Goal: Task Accomplishment & Management: Use online tool/utility

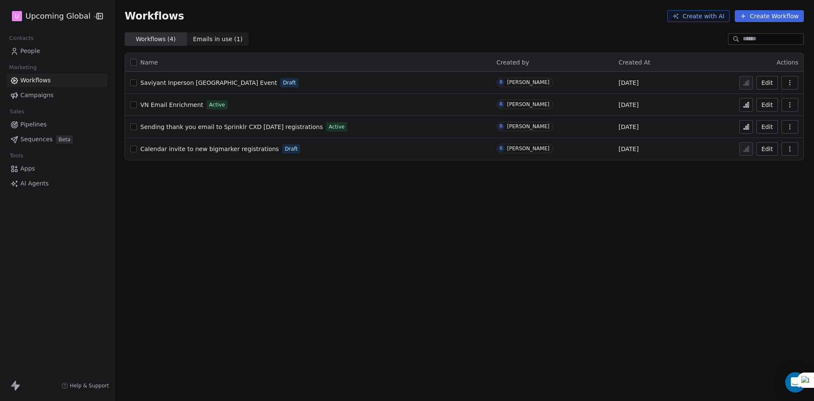
click at [36, 48] on span "People" at bounding box center [30, 51] width 20 height 9
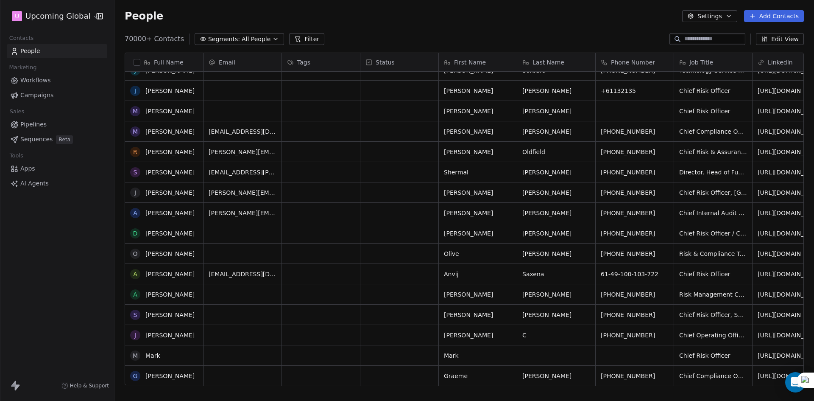
scroll to position [154, 0]
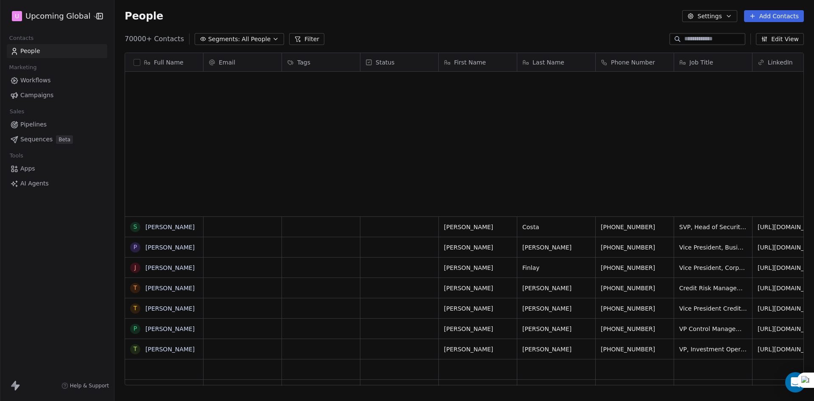
scroll to position [708, 0]
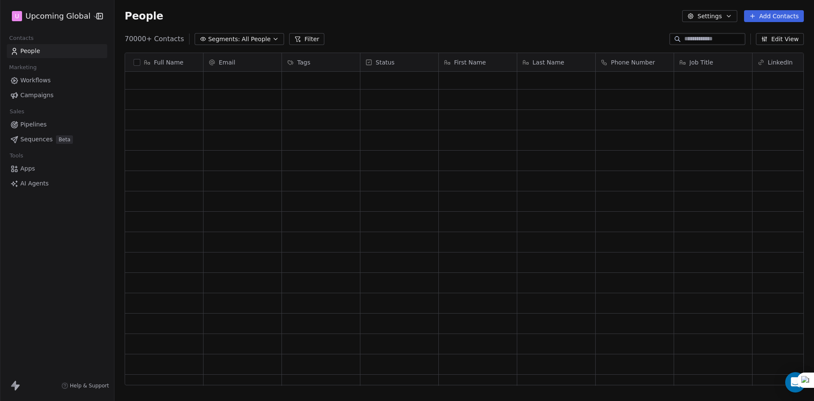
click at [307, 144] on div "grid" at bounding box center [320, 140] width 71 height 13
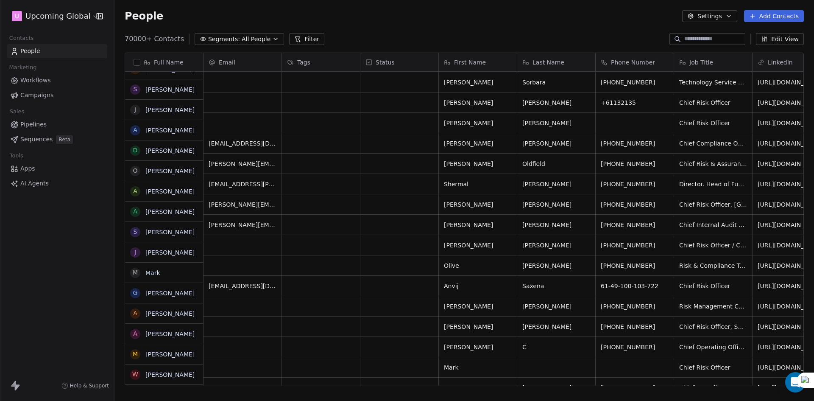
scroll to position [179, 0]
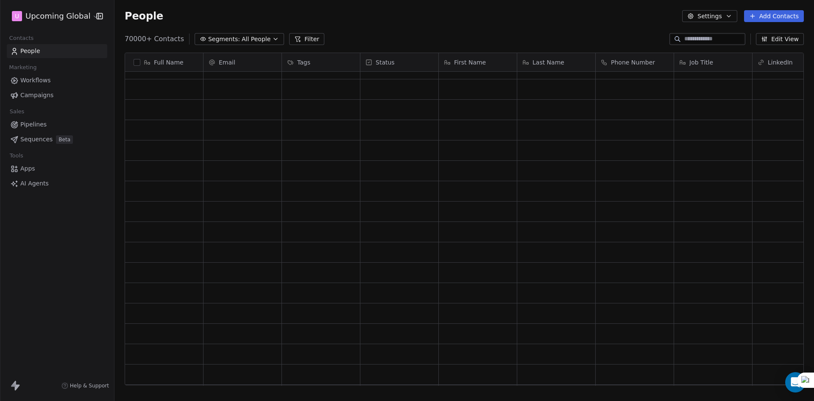
drag, startPoint x: 283, startPoint y: 172, endPoint x: 324, endPoint y: 150, distance: 46.9
click at [283, 170] on div "grid" at bounding box center [321, 171] width 78 height 20
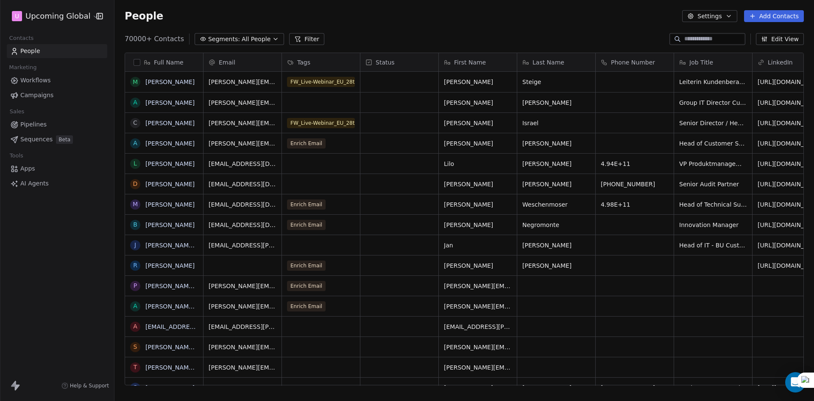
scroll to position [346, 693]
click at [303, 242] on div "grid" at bounding box center [321, 245] width 78 height 20
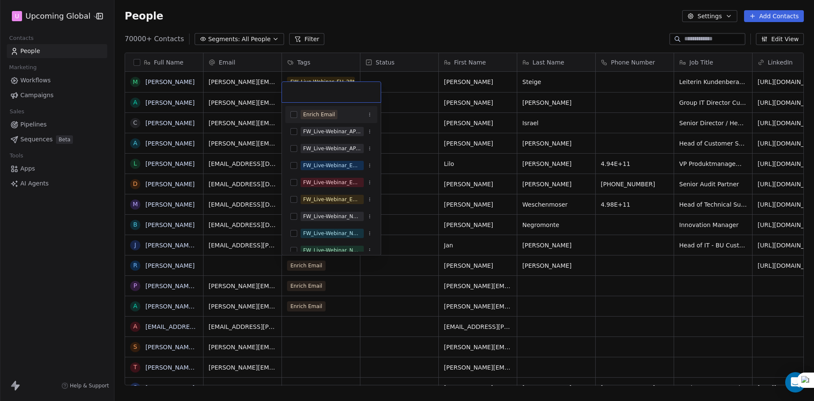
click at [312, 114] on div "Enrich Email" at bounding box center [319, 115] width 32 height 8
click at [447, 35] on html "U Upcoming Global Contacts People Marketing Workflows Campaigns Sales Pipelines…" at bounding box center [407, 200] width 814 height 401
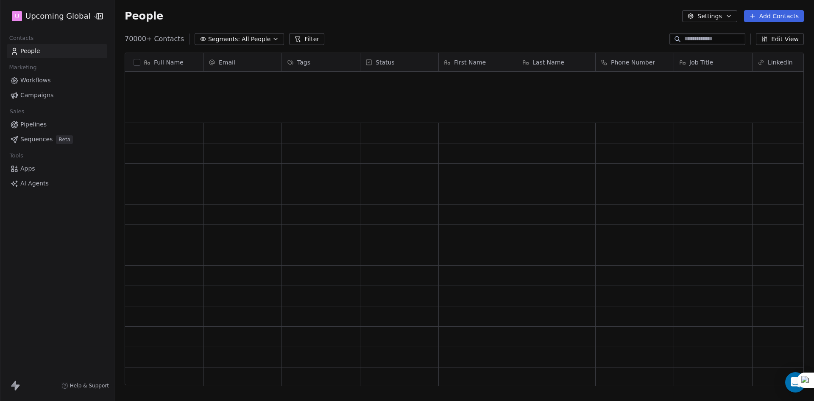
scroll to position [688, 0]
click at [257, 150] on div "grid" at bounding box center [242, 145] width 71 height 13
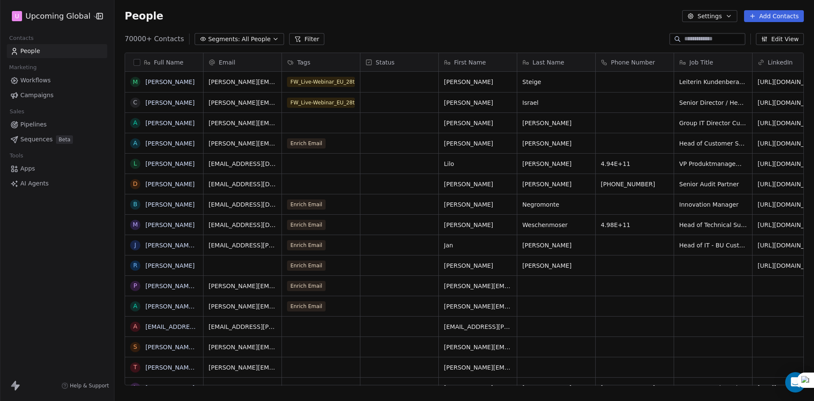
scroll to position [346, 693]
click at [31, 80] on span "Workflows" at bounding box center [35, 80] width 31 height 9
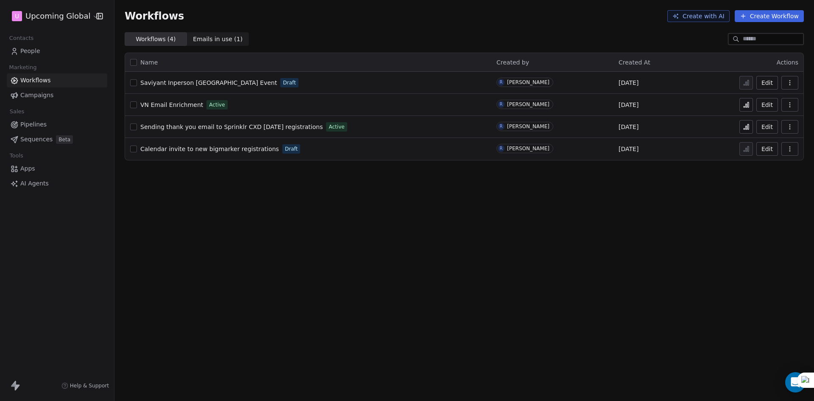
click at [744, 106] on icon at bounding box center [746, 104] width 7 height 7
click at [741, 104] on button at bounding box center [746, 105] width 14 height 14
click at [28, 51] on span "People" at bounding box center [30, 51] width 20 height 9
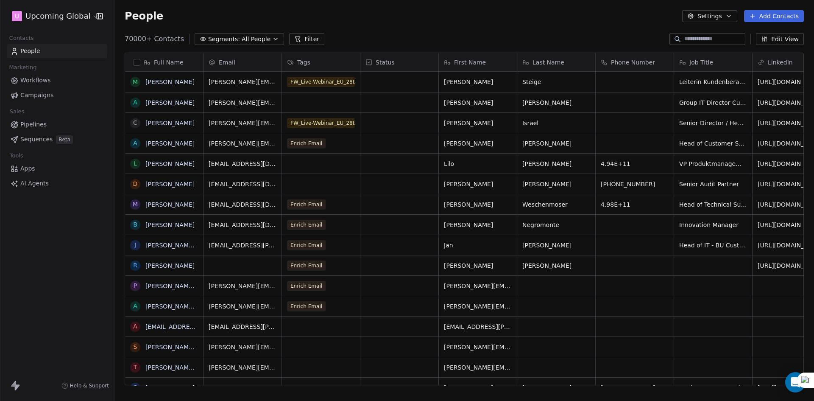
scroll to position [346, 693]
click at [214, 40] on span "Segments:" at bounding box center [224, 39] width 32 height 9
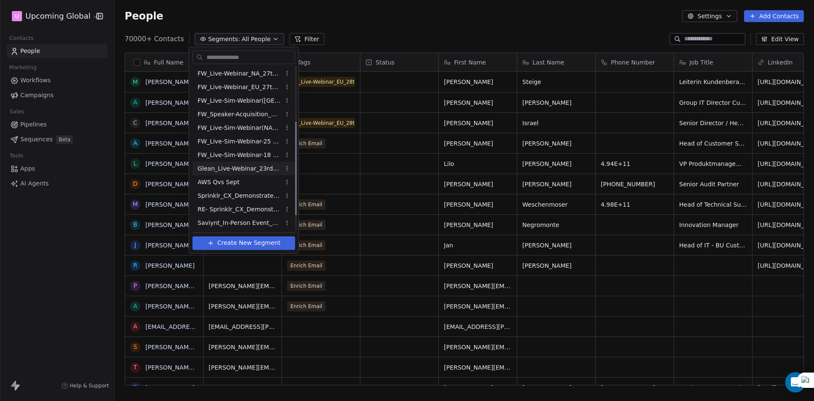
scroll to position [123, 0]
click at [241, 224] on span "Saviynt_In-Person Event_Sept & [DATE] ([GEOGRAPHIC_DATA])" at bounding box center [239, 222] width 83 height 9
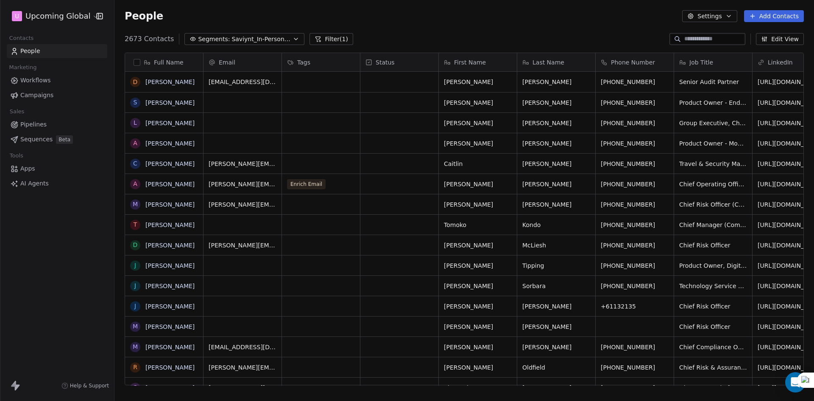
scroll to position [346, 693]
click at [309, 206] on div "grid" at bounding box center [321, 204] width 78 height 20
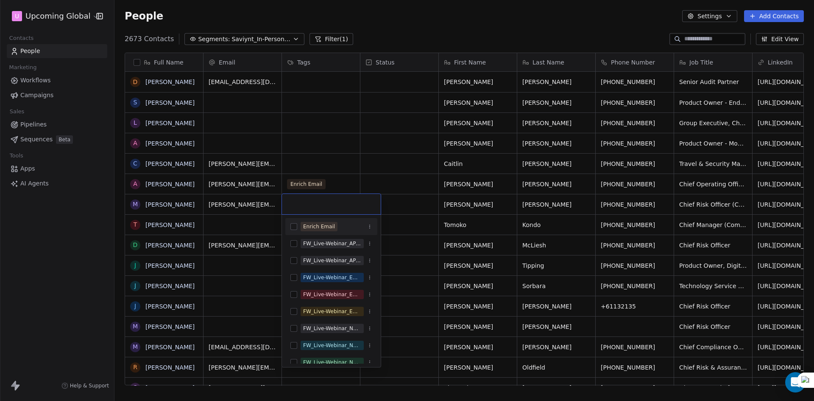
click at [304, 225] on div "Enrich Email" at bounding box center [319, 227] width 32 height 8
click at [404, 173] on html "U Upcoming Global Contacts People Marketing Workflows Campaigns Sales Pipelines…" at bounding box center [407, 200] width 814 height 401
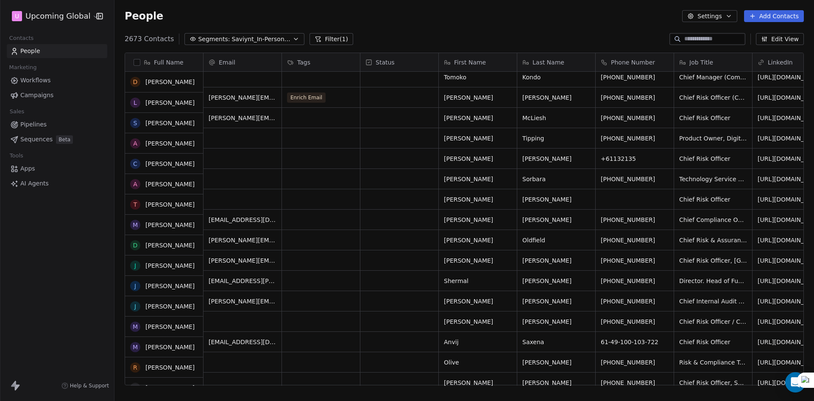
scroll to position [127, 0]
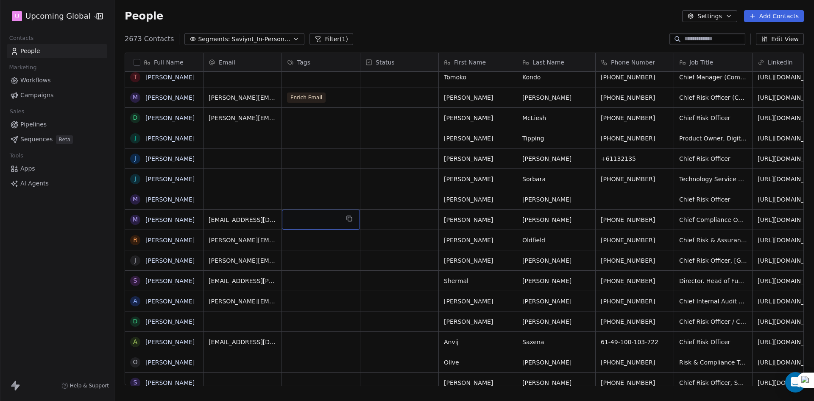
click at [315, 215] on div "grid" at bounding box center [321, 219] width 78 height 20
click at [315, 218] on div "grid" at bounding box center [321, 219] width 78 height 20
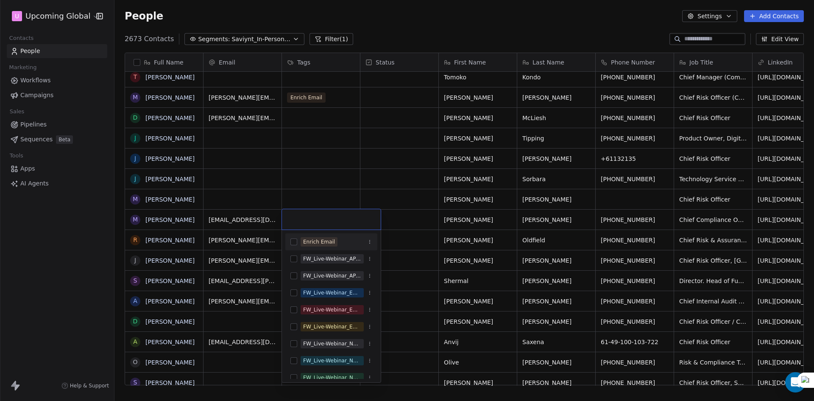
click at [315, 239] on div "Enrich Email" at bounding box center [319, 242] width 32 height 8
click at [404, 201] on html "U Upcoming Global Contacts People Marketing Workflows Campaigns Sales Pipelines…" at bounding box center [407, 200] width 814 height 401
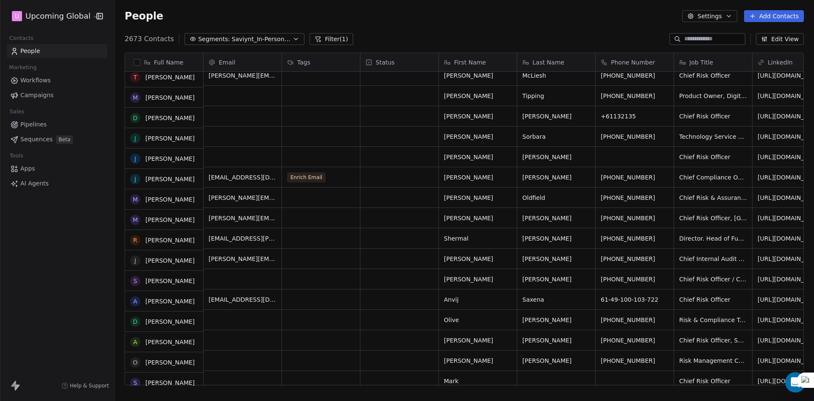
scroll to position [170, 0]
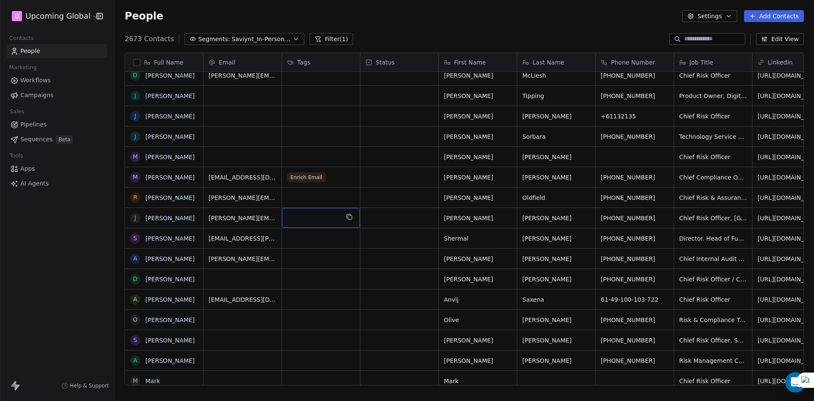
click at [305, 216] on div "grid" at bounding box center [321, 218] width 78 height 20
click at [291, 217] on div "grid" at bounding box center [321, 218] width 78 height 20
click at [290, 218] on div "grid" at bounding box center [321, 218] width 78 height 20
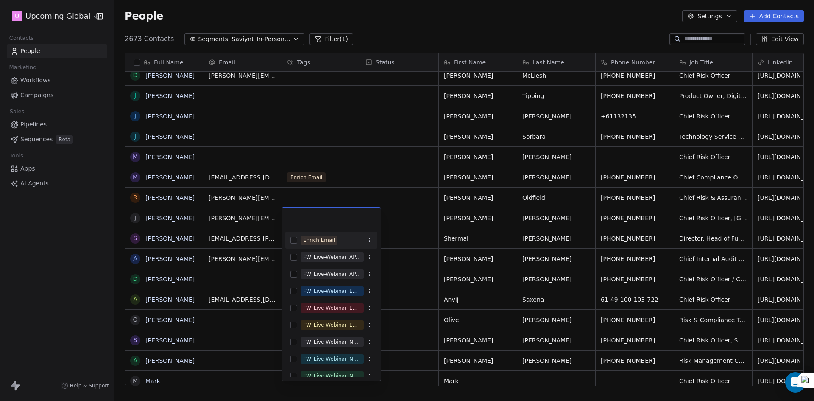
click at [309, 245] on div "Enrich Email" at bounding box center [331, 240] width 92 height 14
click at [365, 193] on html "U Upcoming Global Contacts People Marketing Workflows Campaigns Sales Pipelines…" at bounding box center [407, 200] width 814 height 401
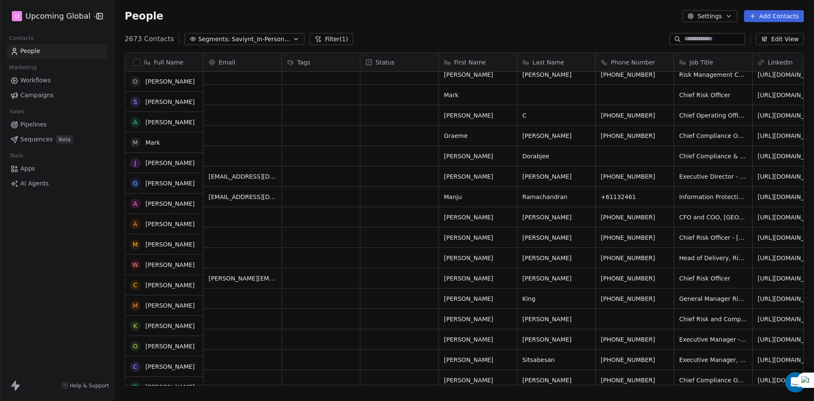
scroll to position [509, 0]
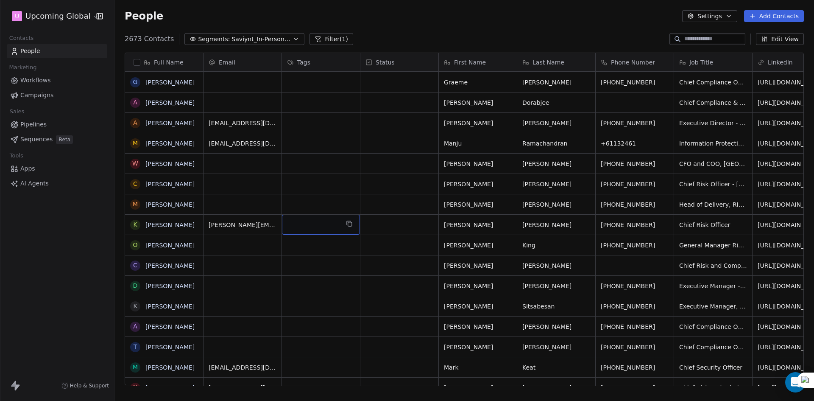
click at [305, 229] on div "grid" at bounding box center [321, 225] width 78 height 20
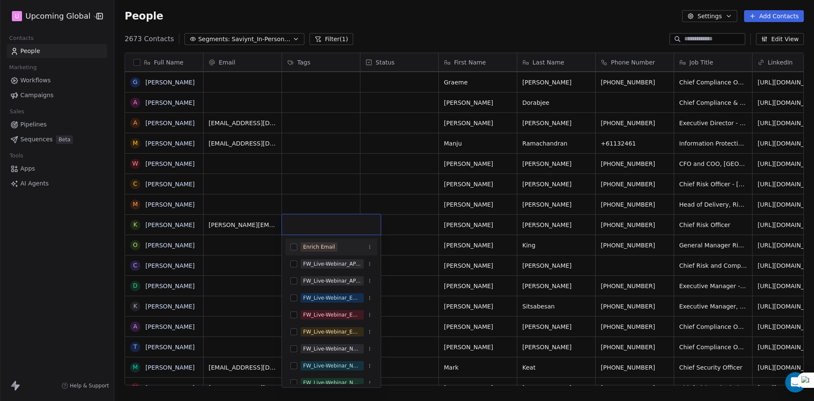
click at [315, 244] on div "Enrich Email" at bounding box center [319, 247] width 32 height 8
click at [313, 210] on html "U Upcoming Global Contacts People Marketing Workflows Campaigns Sales Pipelines…" at bounding box center [407, 200] width 814 height 401
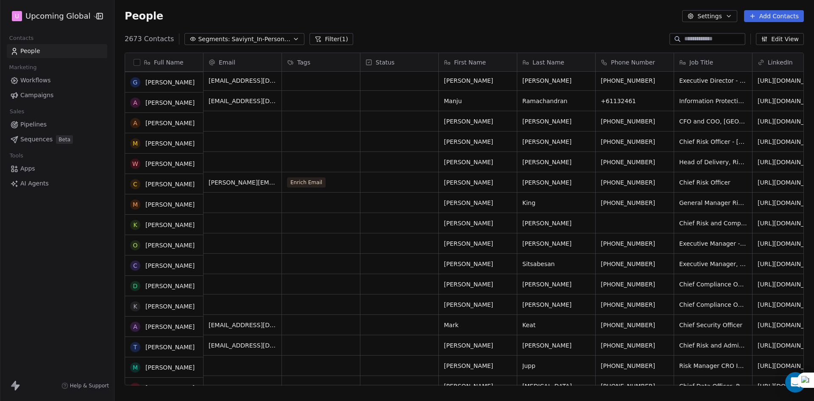
scroll to position [551, 0]
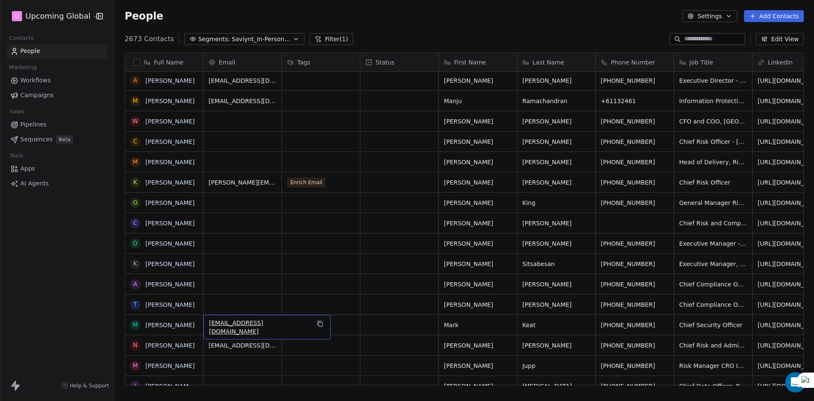
drag, startPoint x: 284, startPoint y: 317, endPoint x: 309, endPoint y: 319, distance: 25.5
click at [281, 326] on div "[EMAIL_ADDRESS][DOMAIN_NAME]" at bounding box center [266, 327] width 127 height 25
click at [311, 319] on html "U Upcoming Global Contacts People Marketing Workflows Campaigns Sales Pipelines…" at bounding box center [407, 200] width 814 height 401
click at [311, 319] on div "grid" at bounding box center [321, 325] width 78 height 20
click at [312, 321] on div "grid" at bounding box center [321, 325] width 78 height 20
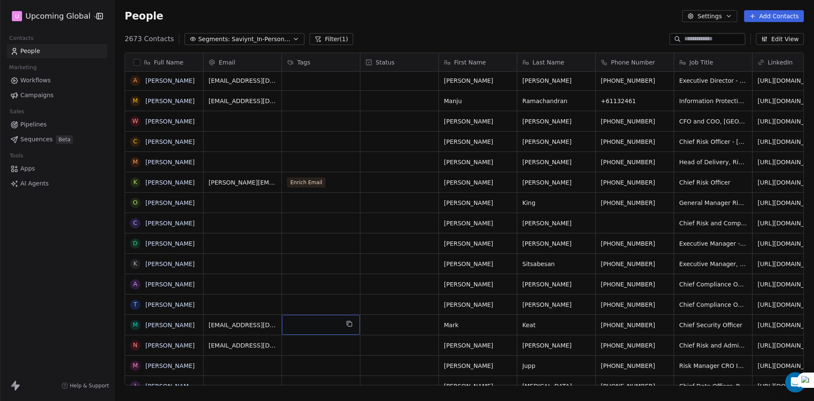
click at [312, 321] on div "grid" at bounding box center [321, 325] width 78 height 20
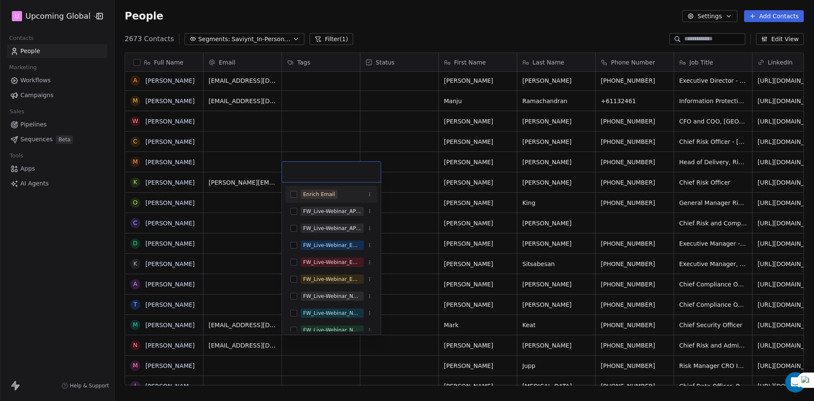
click at [318, 189] on div "Enrich Email" at bounding box center [331, 194] width 92 height 14
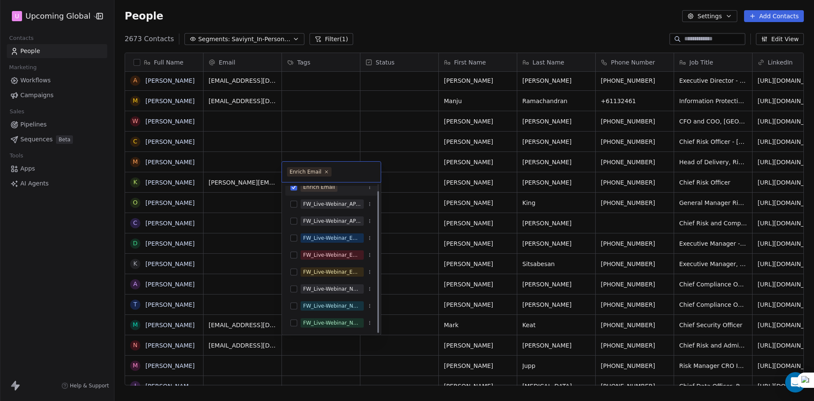
click at [324, 147] on html "U Upcoming Global Contacts People Marketing Workflows Campaigns Sales Pipelines…" at bounding box center [407, 200] width 814 height 401
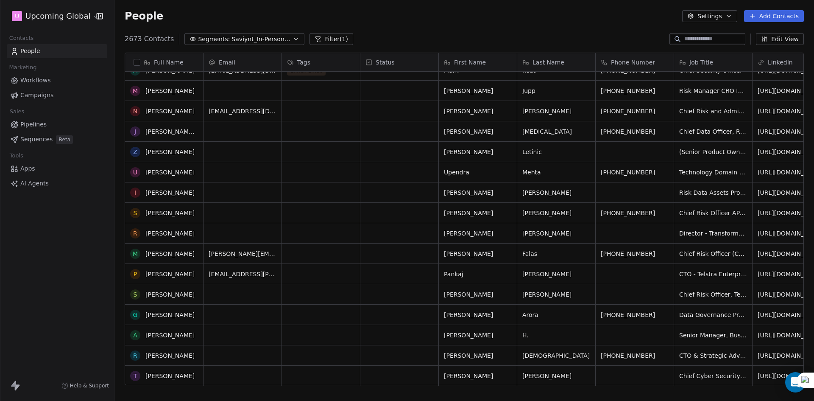
scroll to position [678, 0]
